Goal: Task Accomplishment & Management: Manage account settings

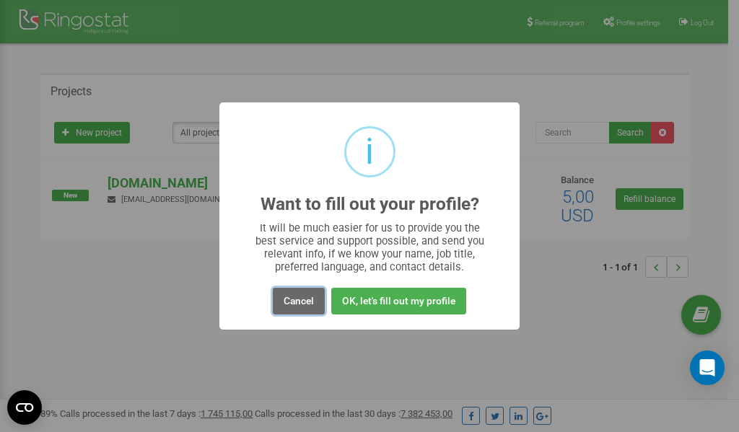
click at [299, 297] on button "Cancel" at bounding box center [299, 301] width 52 height 27
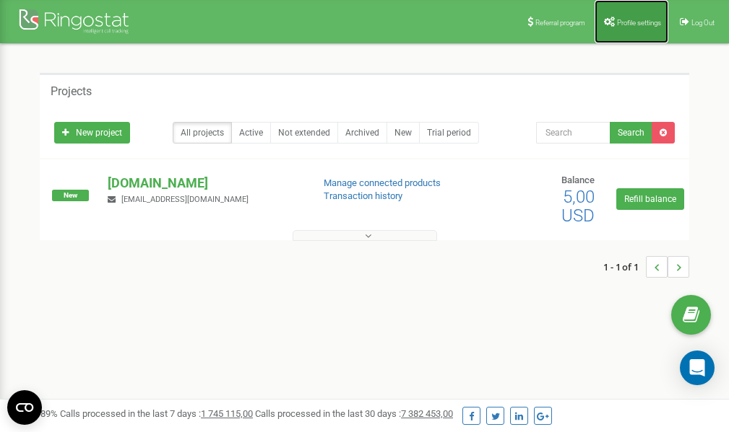
click at [630, 19] on span "Profile settings" at bounding box center [639, 23] width 44 height 8
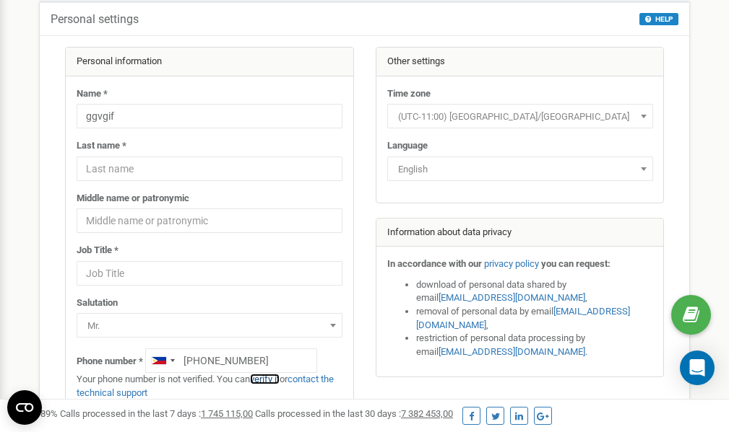
click at [271, 381] on link "verify it" at bounding box center [265, 379] width 30 height 11
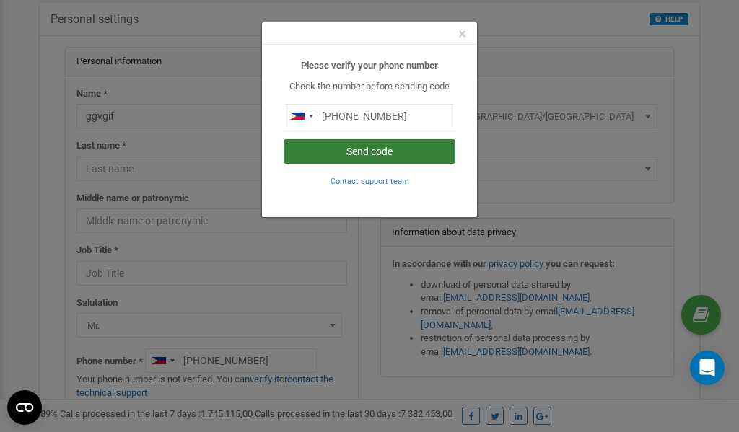
click at [360, 155] on button "Send code" at bounding box center [370, 151] width 172 height 25
